Goal: Task Accomplishment & Management: Use online tool/utility

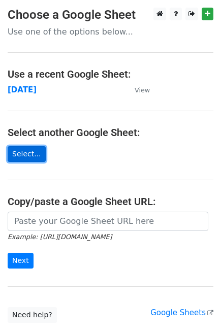
click at [35, 155] on link "Select..." at bounding box center [27, 154] width 38 height 16
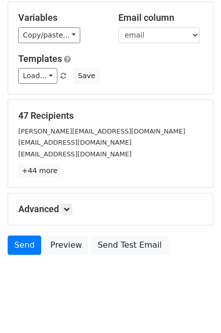
scroll to position [94, 0]
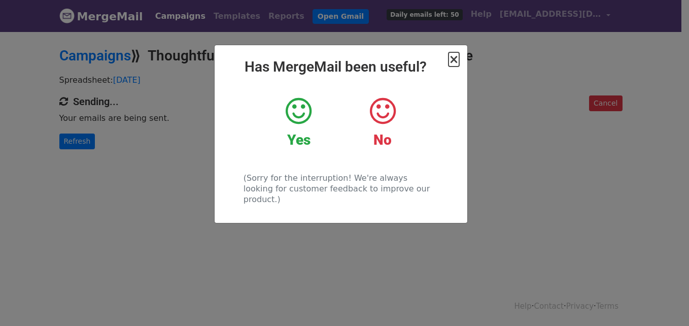
click at [455, 60] on span "×" at bounding box center [453, 59] width 10 height 14
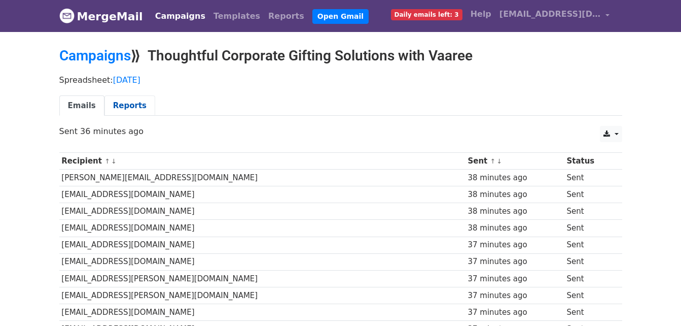
click at [129, 108] on link "Reports" at bounding box center [129, 105] width 51 height 21
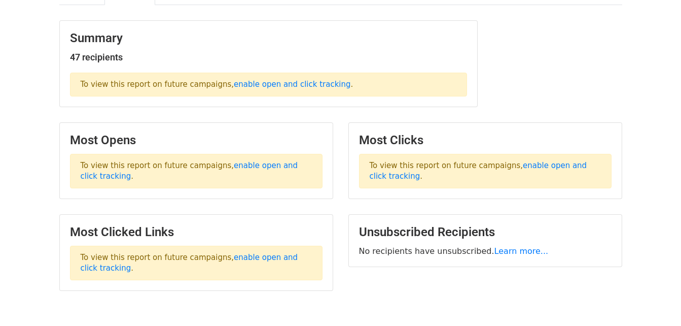
scroll to position [111, 0]
click at [296, 82] on link "enable open and click tracking" at bounding box center [292, 83] width 117 height 9
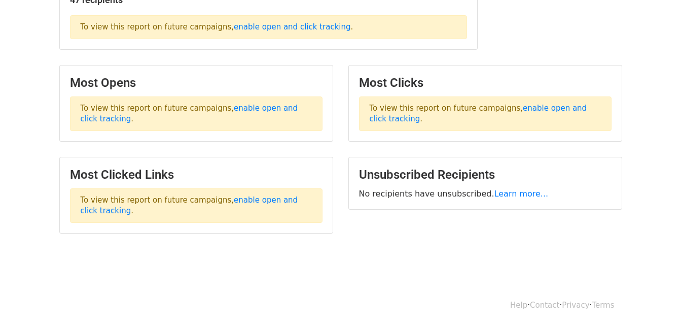
scroll to position [0, 0]
